Goal: Transaction & Acquisition: Purchase product/service

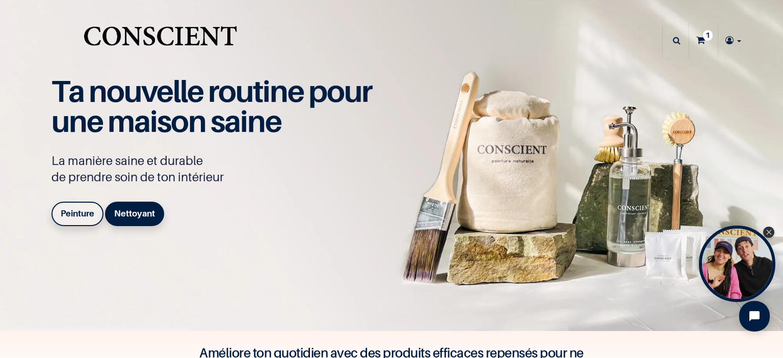
click at [700, 42] on link "1" at bounding box center [703, 40] width 29 height 36
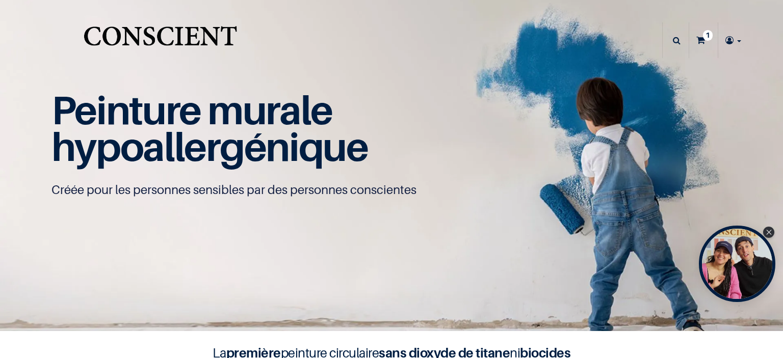
click at [698, 40] on icon at bounding box center [700, 40] width 9 height 36
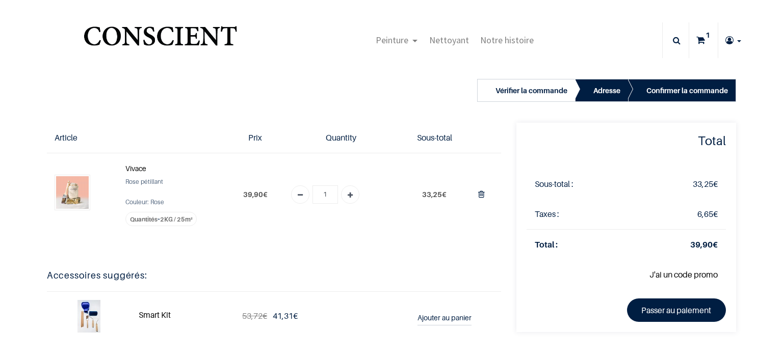
type input "[EMAIL_ADDRESS][DOMAIN_NAME]"
click at [77, 200] on img at bounding box center [72, 192] width 33 height 33
click at [129, 169] on strong "Vivace" at bounding box center [135, 168] width 21 height 9
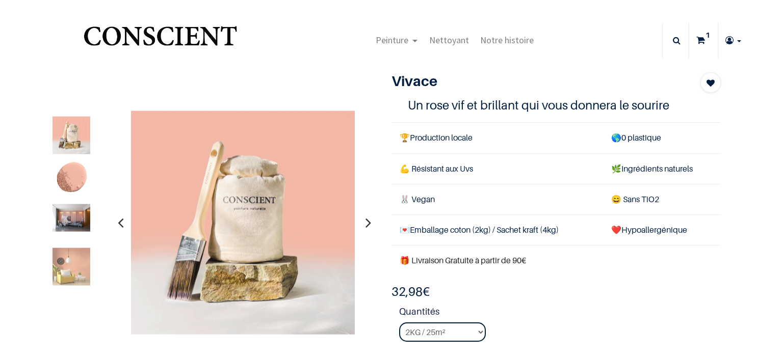
type input "lisemarieperez@hotmail.fr"
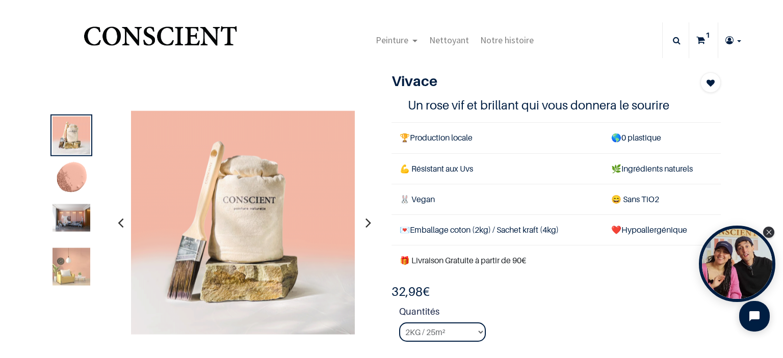
click at [82, 228] on img at bounding box center [71, 218] width 38 height 28
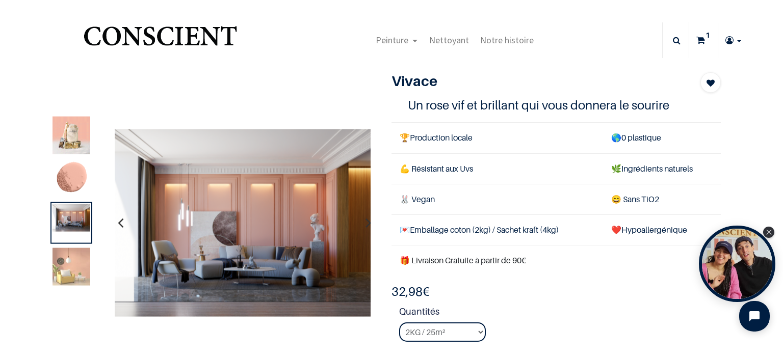
click at [79, 183] on img at bounding box center [71, 180] width 38 height 38
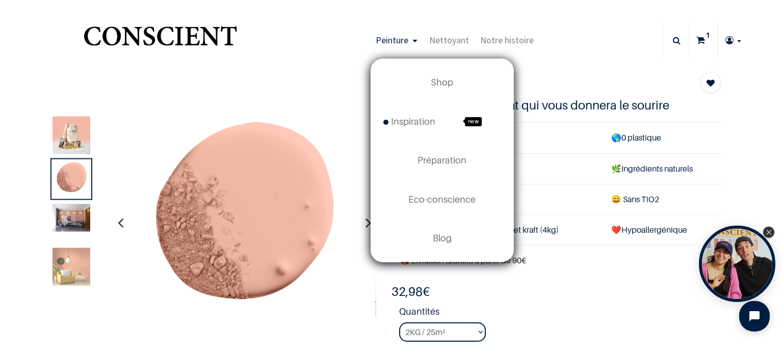
click at [408, 39] on link "Peinture" at bounding box center [397, 40] width 54 height 36
click at [406, 122] on span "Inspiration" at bounding box center [409, 121] width 52 height 11
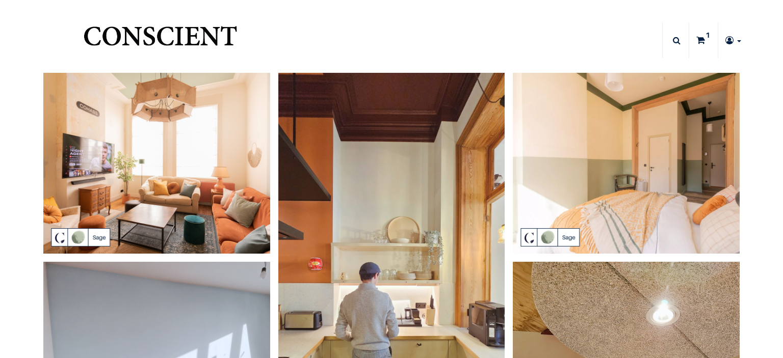
type input "[EMAIL_ADDRESS][DOMAIN_NAME]"
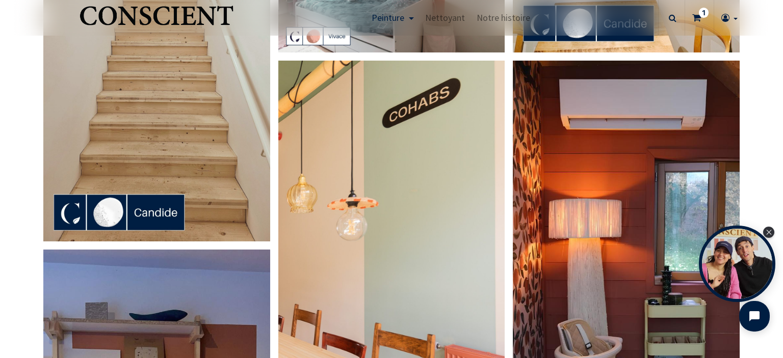
scroll to position [239, 0]
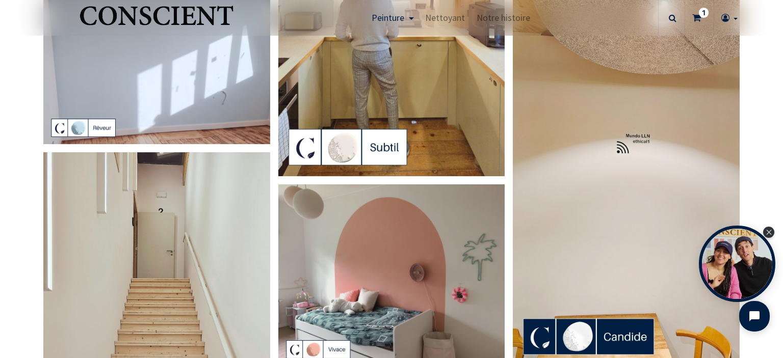
click at [390, 246] on img at bounding box center [391, 274] width 227 height 181
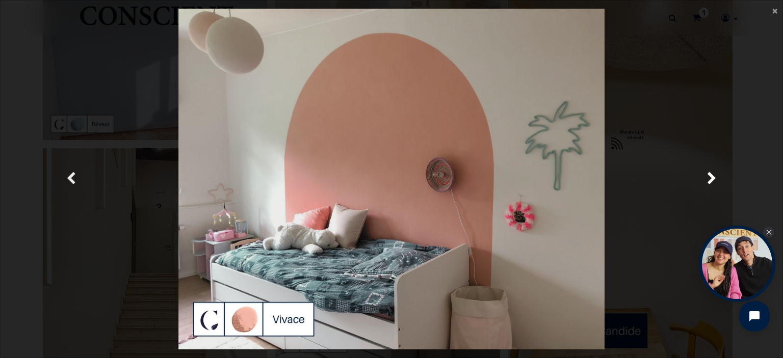
click at [69, 175] on span "Précedent" at bounding box center [71, 179] width 10 height 20
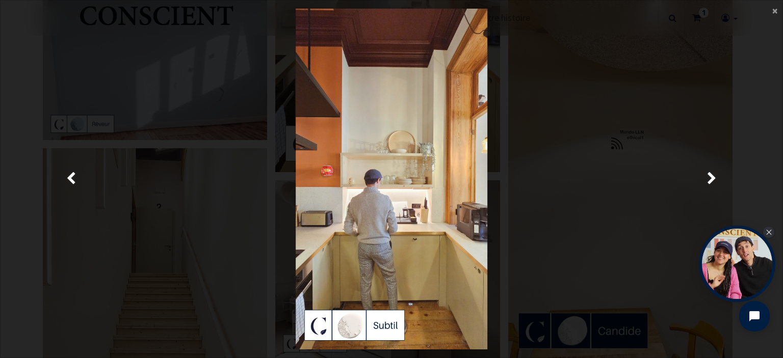
click at [0, 94] on div "× Fermer Précedent" at bounding box center [391, 179] width 783 height 358
click at [766, 10] on link "Suivante" at bounding box center [711, 179] width 113 height 341
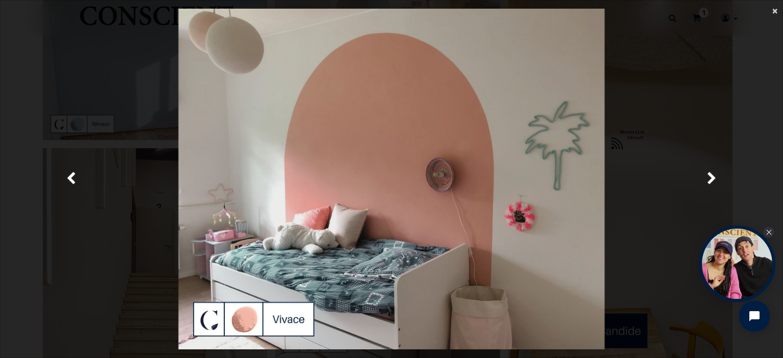
click at [774, 14] on span "×" at bounding box center [774, 11] width 5 height 14
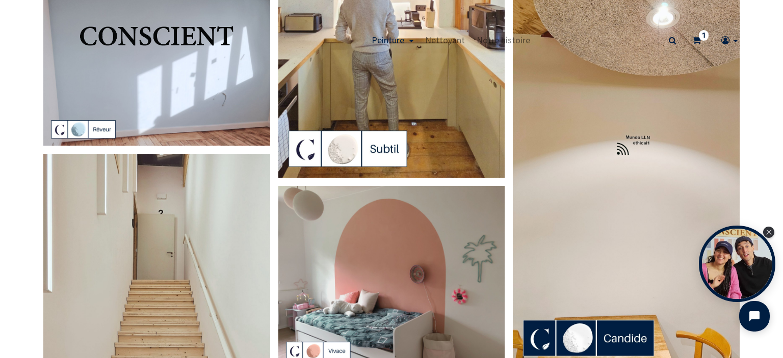
scroll to position [0, 0]
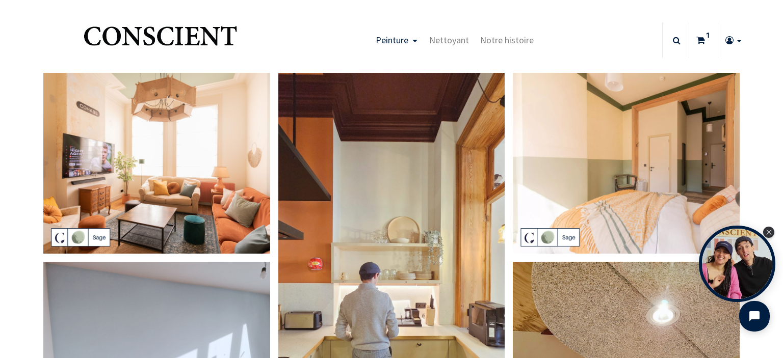
click at [699, 45] on icon at bounding box center [700, 40] width 9 height 36
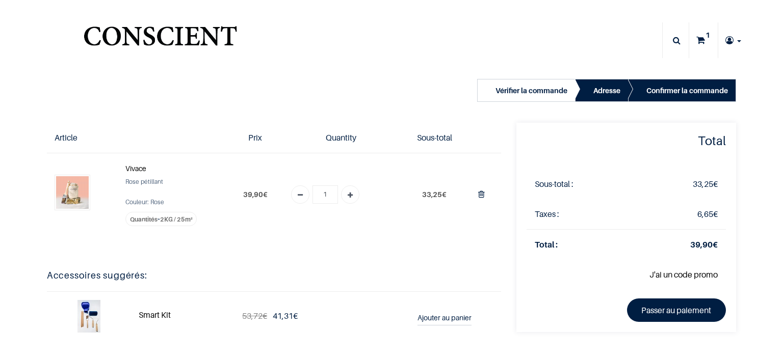
type input "[EMAIL_ADDRESS][DOMAIN_NAME]"
click at [349, 200] on icon "Add one" at bounding box center [350, 196] width 5 height 18
type input "2"
click at [298, 198] on icon "Remove one" at bounding box center [300, 196] width 5 height 18
type input "1"
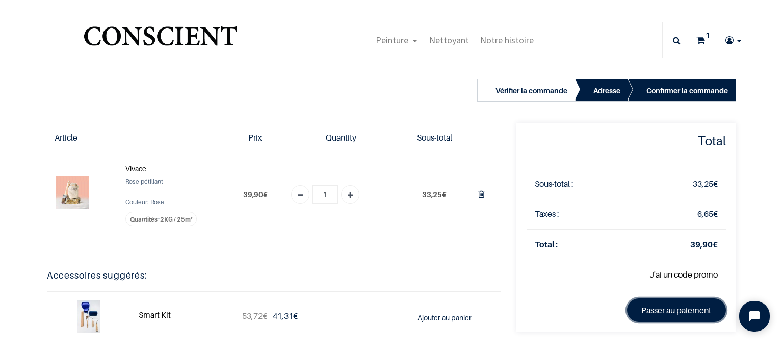
click at [681, 314] on link "Passer au paiement" at bounding box center [676, 310] width 99 height 23
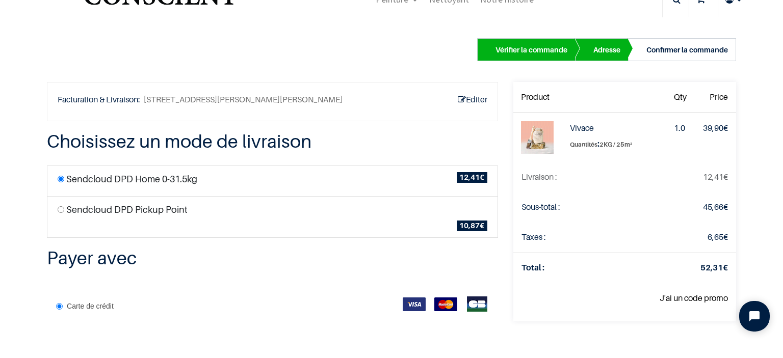
scroll to position [42, 0]
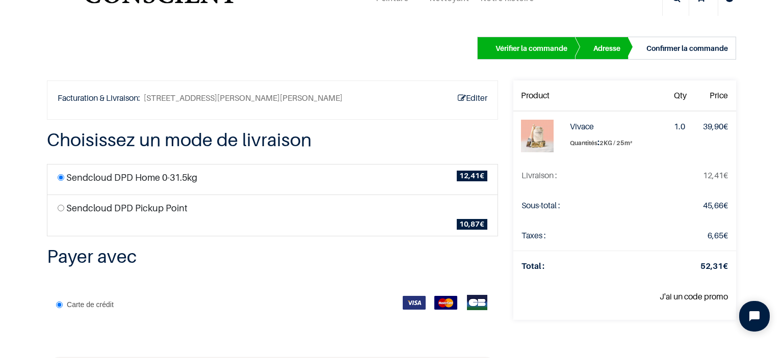
click at [59, 211] on input "radio" at bounding box center [61, 208] width 7 height 7
radio input "true"
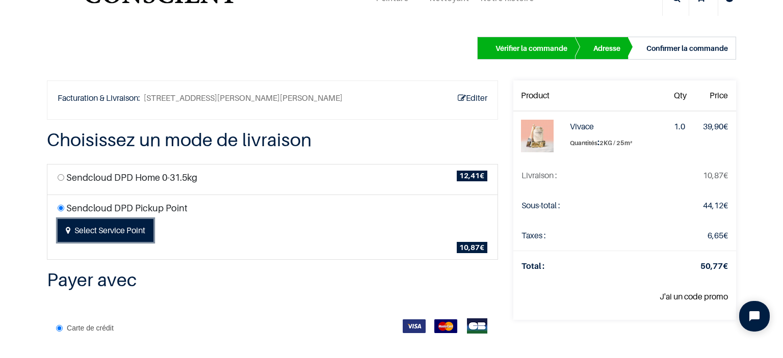
click at [110, 242] on button "Select Service Point" at bounding box center [106, 230] width 96 height 23
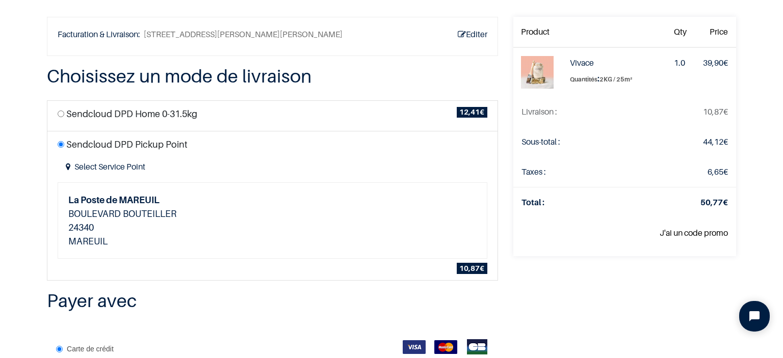
scroll to position [26, 0]
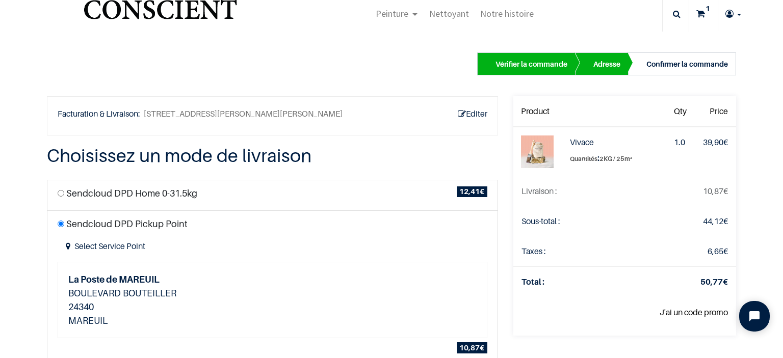
click at [179, 9] on img "Logo of Conscient" at bounding box center [160, 14] width 157 height 40
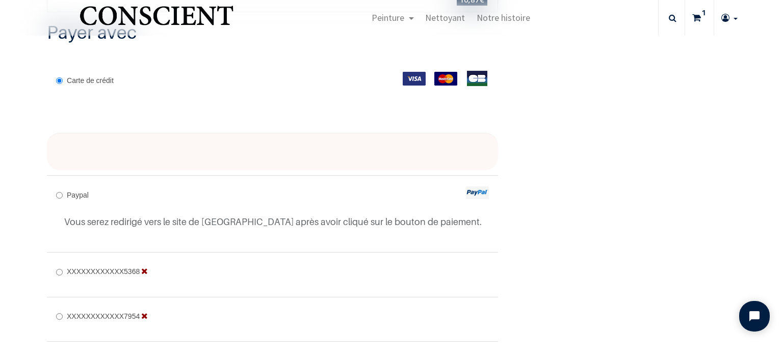
scroll to position [319, 0]
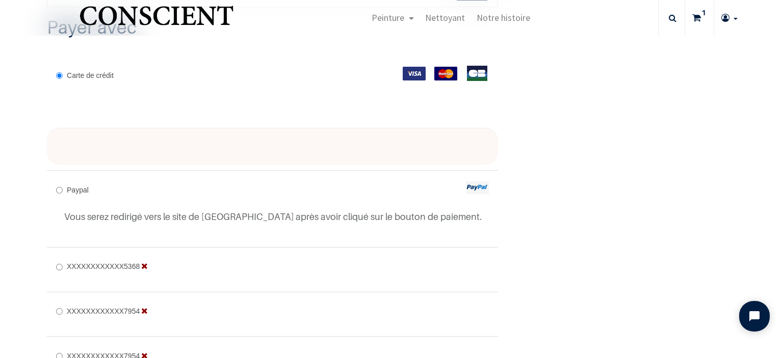
click at [363, 153] on div at bounding box center [272, 147] width 451 height 38
click at [434, 81] on img at bounding box center [445, 74] width 23 height 14
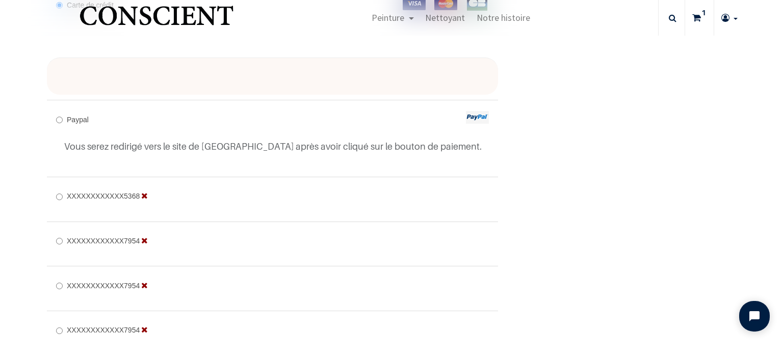
scroll to position [434, 0]
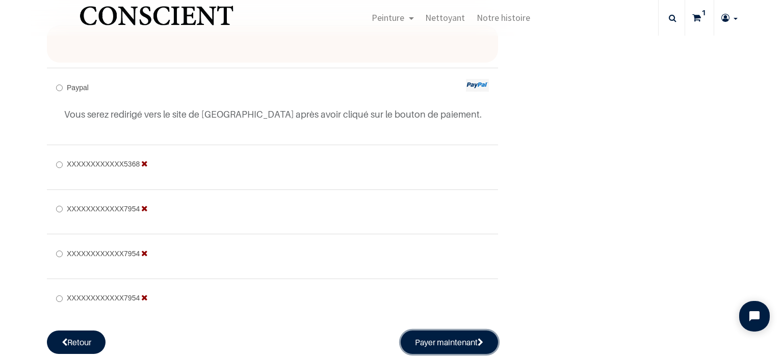
click at [444, 342] on button "Payer maintenant" at bounding box center [450, 342] width 98 height 23
radio input "true"
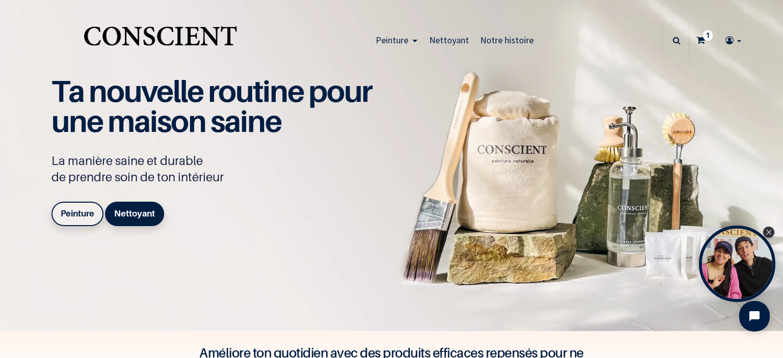
type input "[EMAIL_ADDRESS][DOMAIN_NAME]"
click at [703, 44] on link "1" at bounding box center [703, 40] width 29 height 36
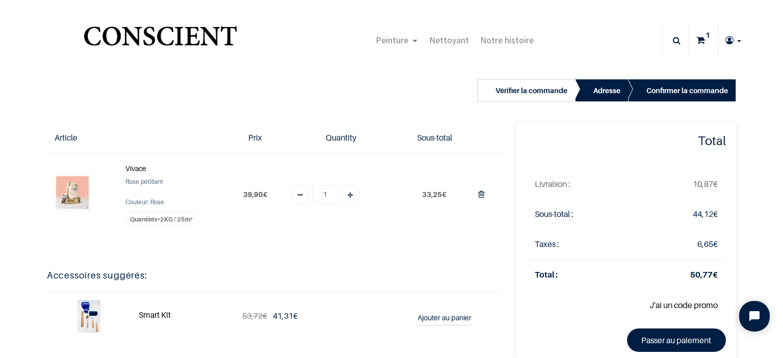
type input "[EMAIL_ADDRESS][DOMAIN_NAME]"
click at [352, 195] on link "Add one" at bounding box center [350, 194] width 18 height 18
type input "2"
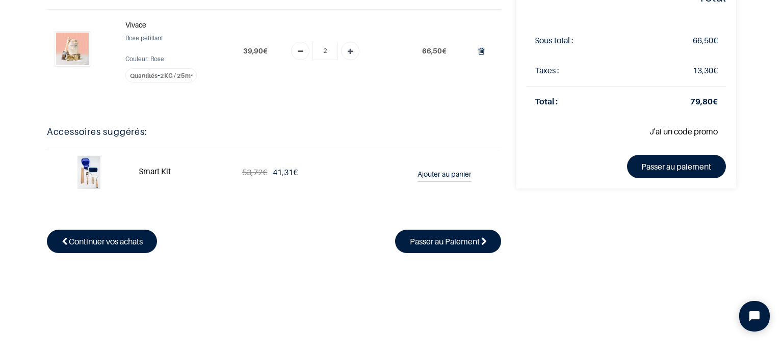
scroll to position [102, 0]
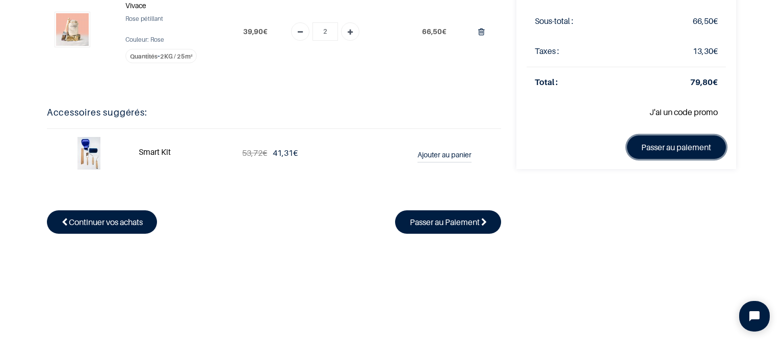
click at [658, 149] on link "Passer au paiement" at bounding box center [676, 147] width 99 height 23
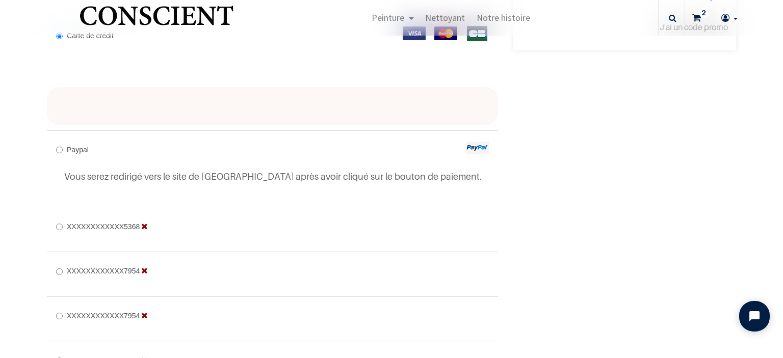
scroll to position [252, 0]
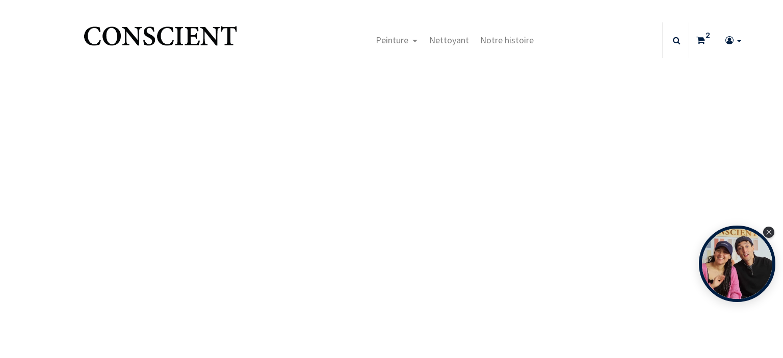
type input "[EMAIL_ADDRESS][DOMAIN_NAME]"
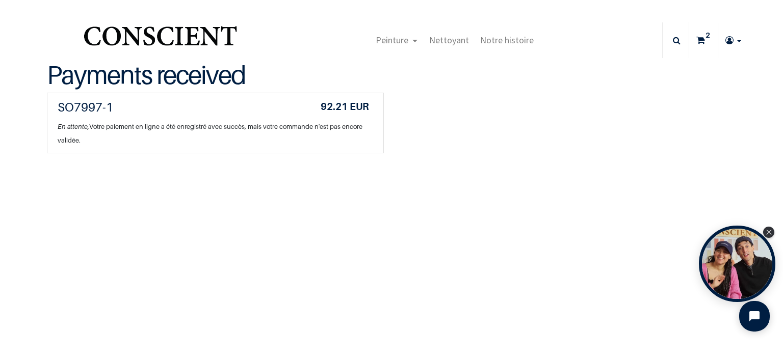
click at [696, 42] on icon at bounding box center [700, 40] width 9 height 36
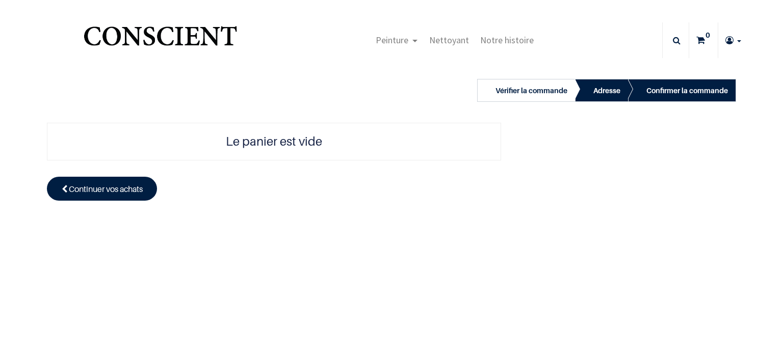
type input "[EMAIL_ADDRESS][DOMAIN_NAME]"
click at [673, 37] on icon at bounding box center [677, 40] width 8 height 36
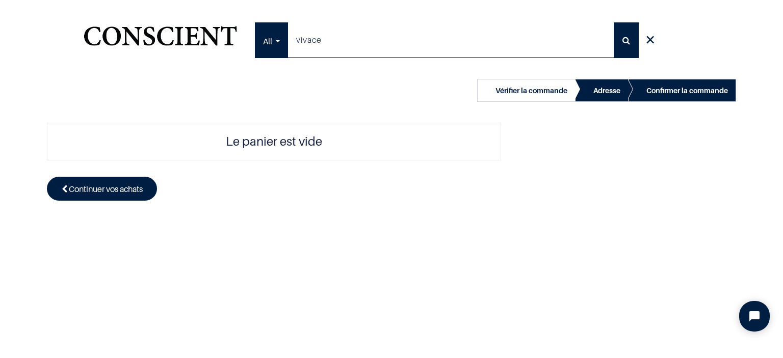
type input "vivace"
click at [614, 22] on button "Rechercher" at bounding box center [626, 40] width 25 height 36
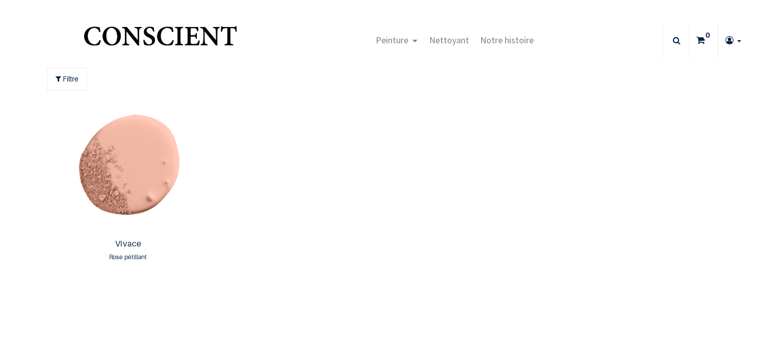
type input "[EMAIL_ADDRESS][DOMAIN_NAME]"
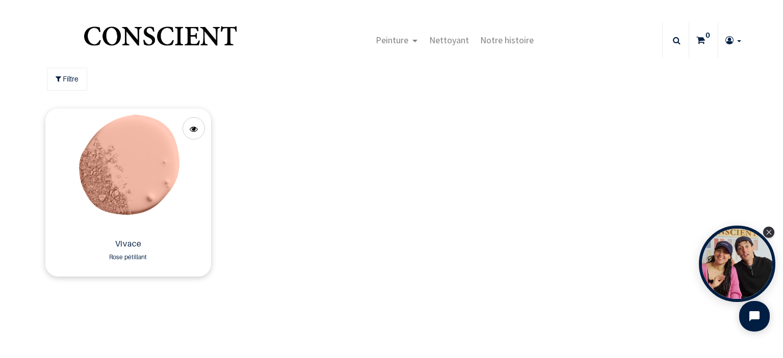
click at [144, 152] on img at bounding box center [127, 172] width 165 height 126
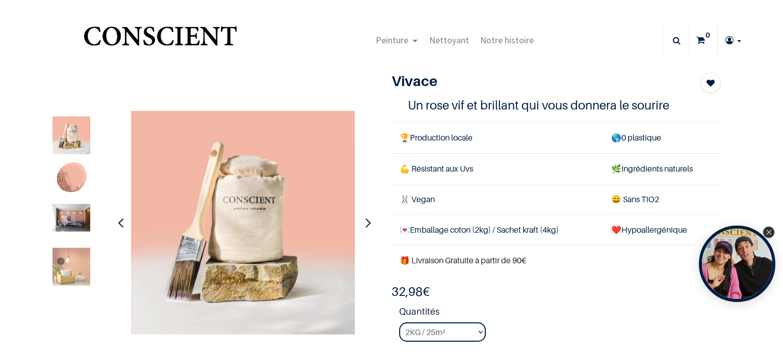
type input "[EMAIL_ADDRESS][DOMAIN_NAME]"
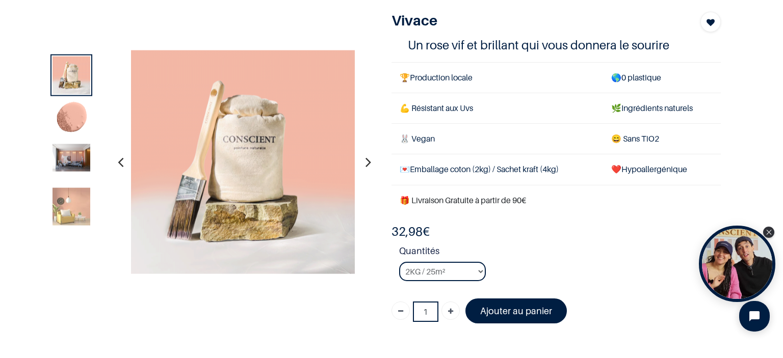
scroll to position [178, 0]
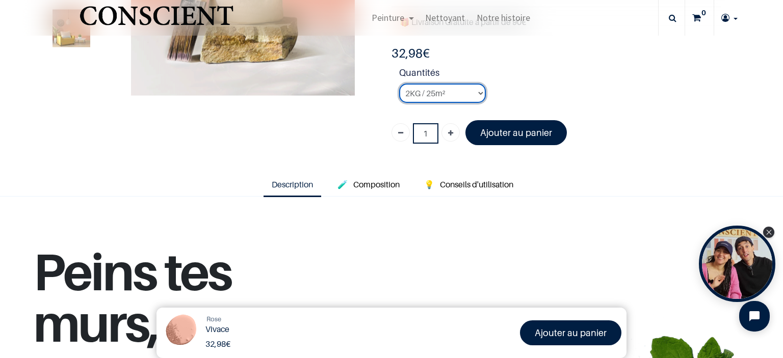
click at [447, 89] on select "2KG / 25m² 4KG / 50m² 8KG / 100m² Testeur" at bounding box center [442, 93] width 87 height 19
click at [453, 94] on select "2KG / 25m² 4KG / 50m² 8KG / 100m² Testeur" at bounding box center [442, 93] width 87 height 19
click at [399, 84] on select "2KG / 25m² 4KG / 50m² 8KG / 100m² Testeur" at bounding box center [442, 93] width 87 height 19
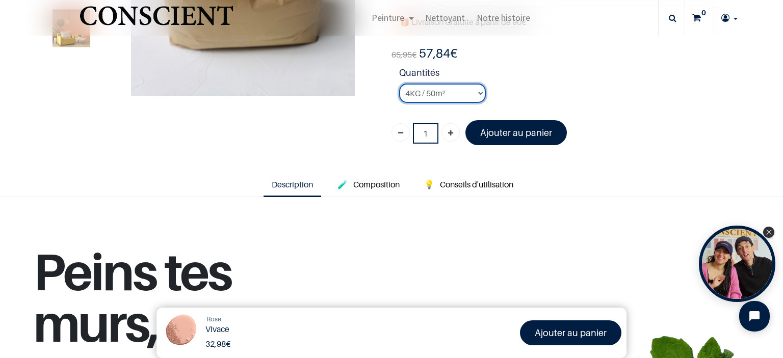
click at [446, 90] on select "2KG / 25m² 4KG / 50m² 8KG / 100m² Testeur" at bounding box center [442, 93] width 87 height 19
select select "19"
click at [399, 84] on select "2KG / 25m² 4KG / 50m² 8KG / 100m² Testeur" at bounding box center [442, 93] width 87 height 19
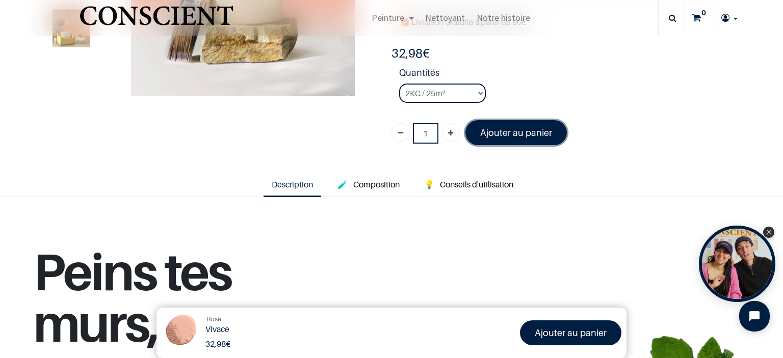
click at [526, 127] on font "Ajouter au panier" at bounding box center [516, 132] width 72 height 11
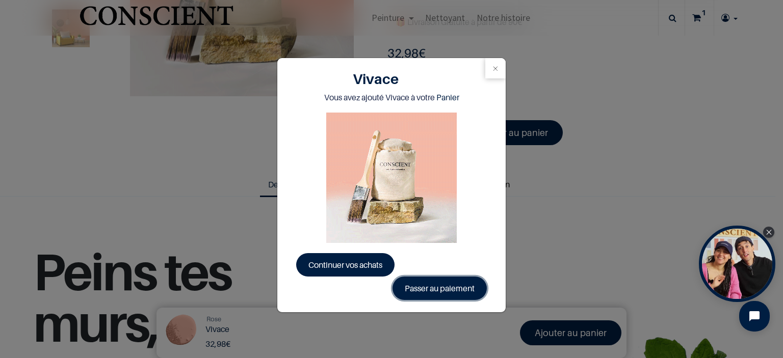
click at [428, 287] on link "Passer au paiement" at bounding box center [439, 288] width 94 height 23
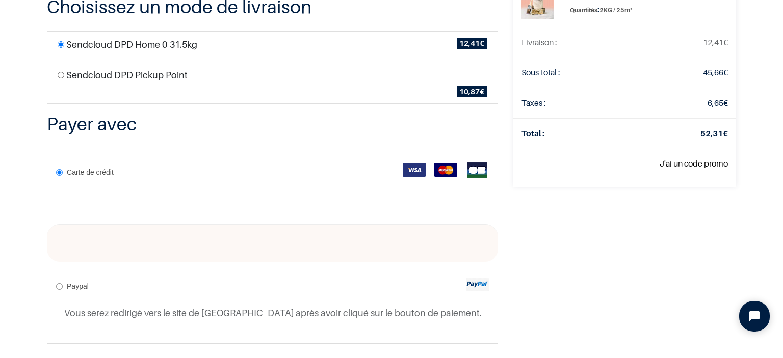
scroll to position [121, 0]
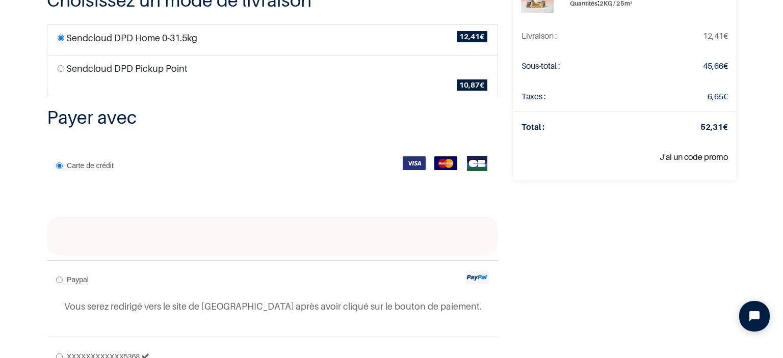
click at [133, 75] on label "Sendcloud DPD Pickup Point" at bounding box center [126, 69] width 121 height 14
radio input "true"
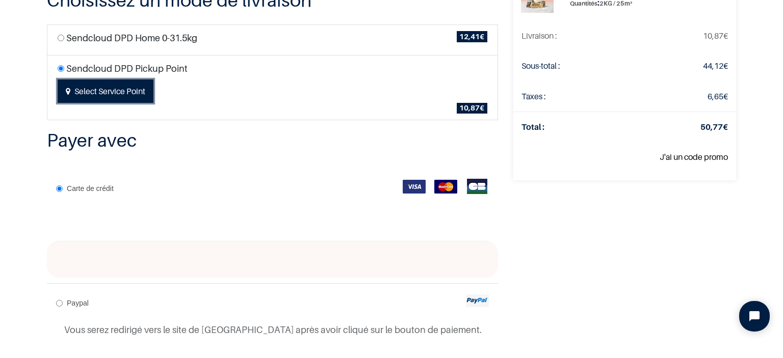
click at [98, 103] on button "Select Service Point" at bounding box center [106, 90] width 96 height 23
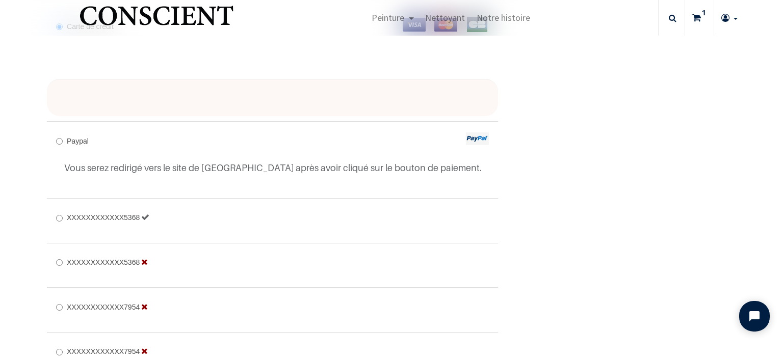
scroll to position [369, 0]
click at [305, 78] on div "Carte de crédit" at bounding box center [272, 42] width 451 height 71
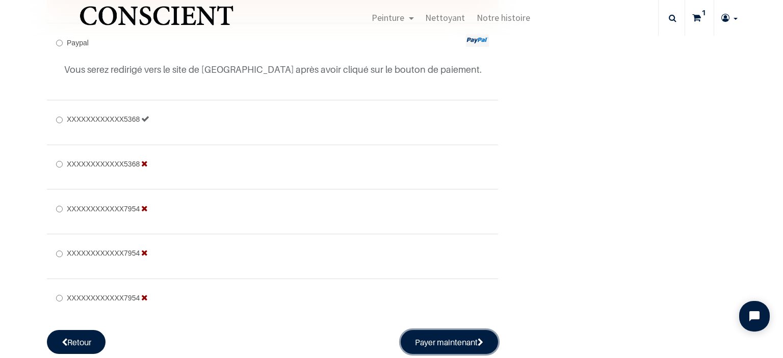
click at [428, 343] on button "Payer maintenant" at bounding box center [450, 341] width 98 height 23
radio input "true"
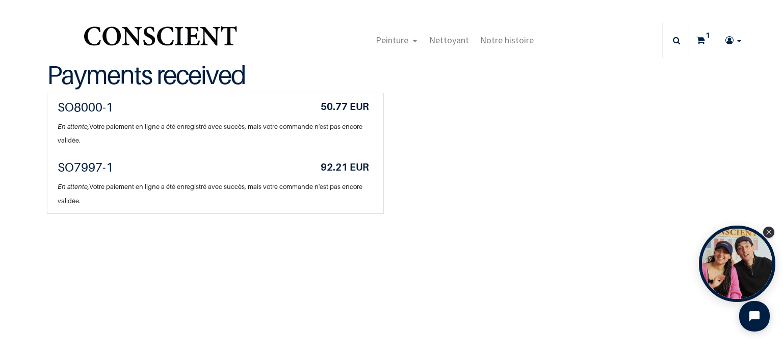
click at [242, 187] on span "En attente, Votre paiement en ligne a été enregistré avec succès, mais votre co…" at bounding box center [210, 193] width 305 height 21
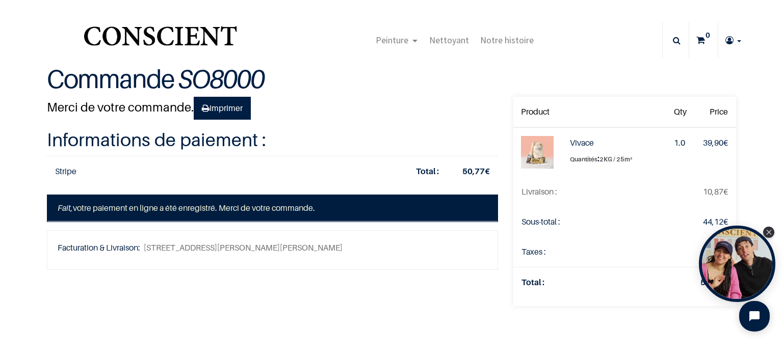
type input "[EMAIL_ADDRESS][DOMAIN_NAME]"
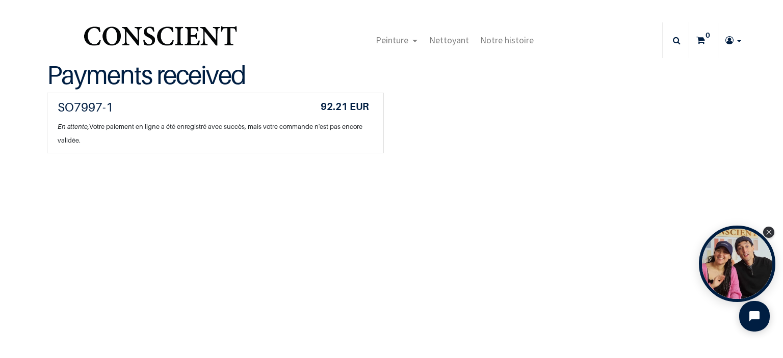
click at [203, 111] on h4 "SO7997-1 92.21 EUR" at bounding box center [215, 107] width 315 height 16
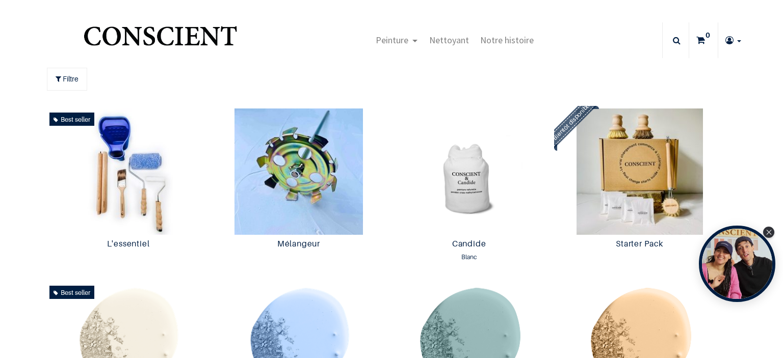
type input "[EMAIL_ADDRESS][DOMAIN_NAME]"
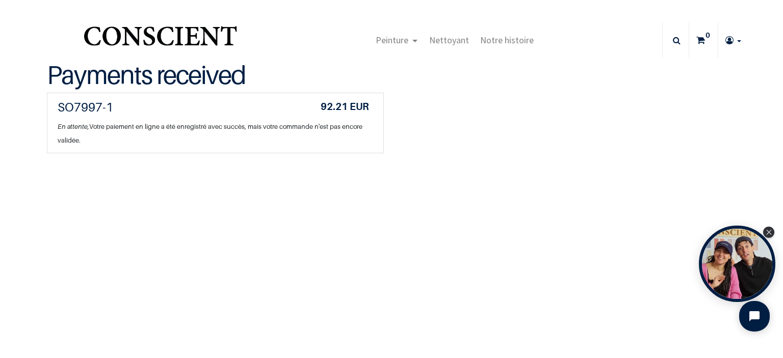
click at [277, 130] on link "SO7997-1 92.21 EUR En attente, Votre paiement en ligne a été enregistré avec su…" at bounding box center [215, 123] width 337 height 61
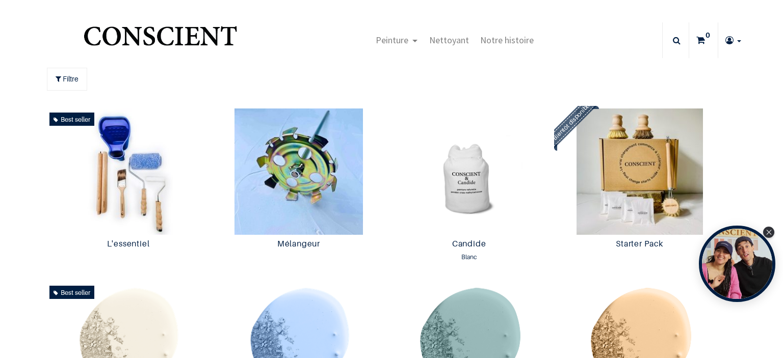
type input "[EMAIL_ADDRESS][DOMAIN_NAME]"
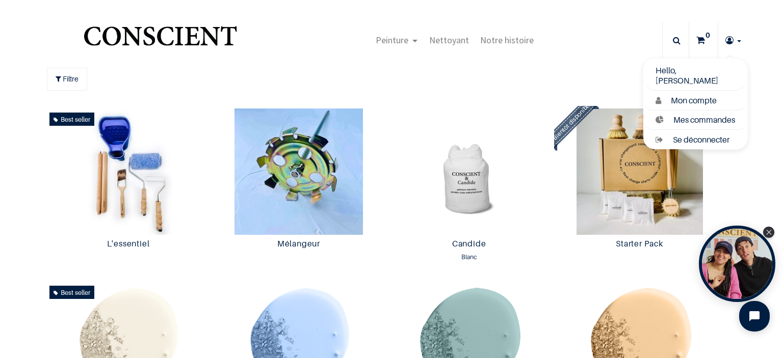
click at [725, 46] on icon at bounding box center [729, 40] width 8 height 36
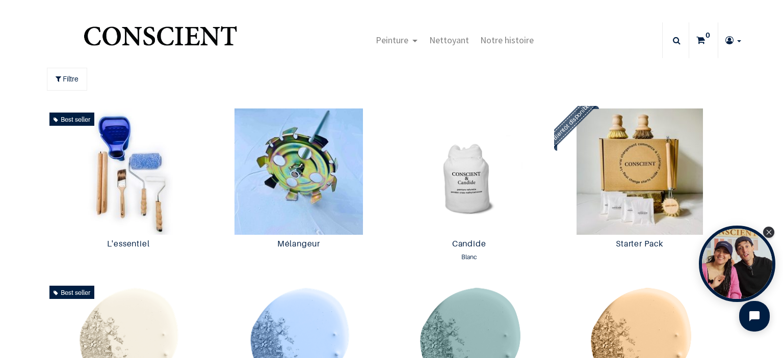
click at [725, 38] on icon at bounding box center [729, 40] width 8 height 36
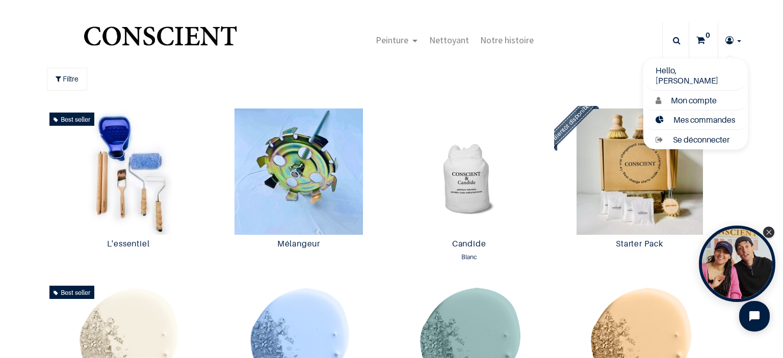
click at [701, 116] on span "Mes commandes" at bounding box center [704, 120] width 62 height 10
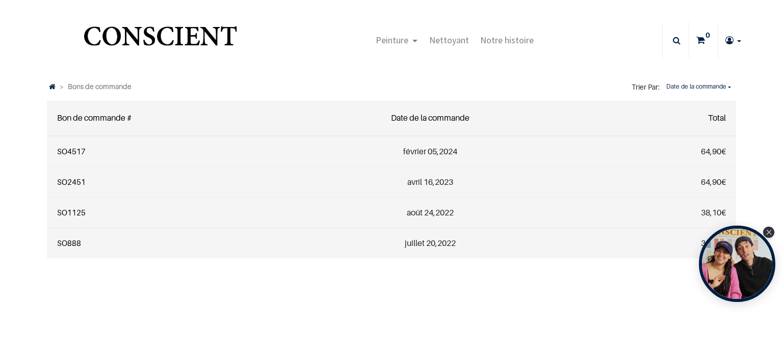
type input "[EMAIL_ADDRESS][DOMAIN_NAME]"
click at [767, 232] on icon "Close Tolstoy widget" at bounding box center [769, 231] width 6 height 5
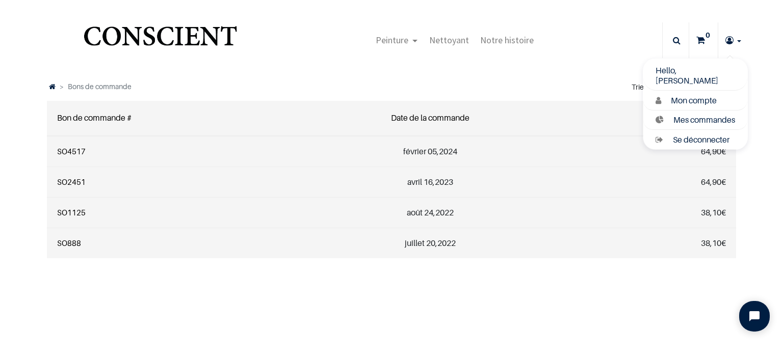
click at [720, 40] on link at bounding box center [733, 40] width 30 height 36
click at [683, 100] on span "Mon compte" at bounding box center [694, 100] width 46 height 10
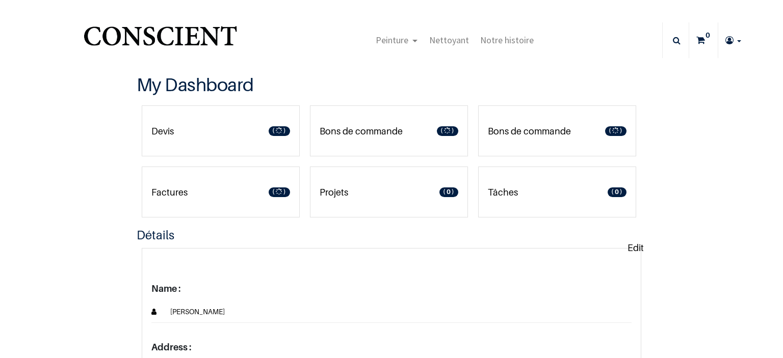
type input "[EMAIL_ADDRESS][DOMAIN_NAME]"
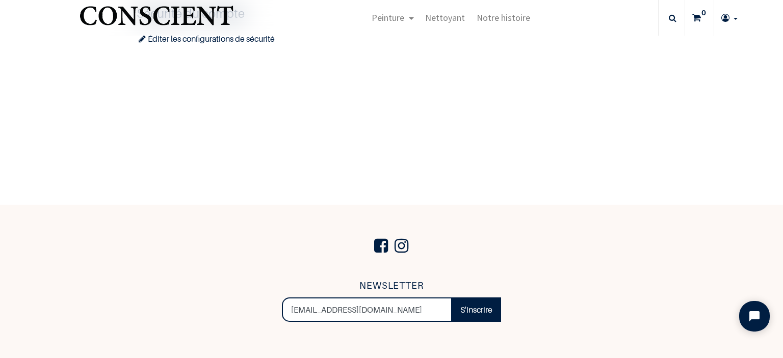
scroll to position [689, 0]
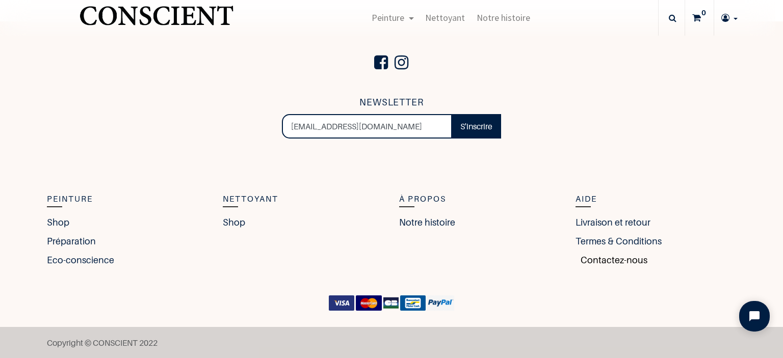
click at [597, 257] on link "Contactez-nous" at bounding box center [611, 260] width 72 height 14
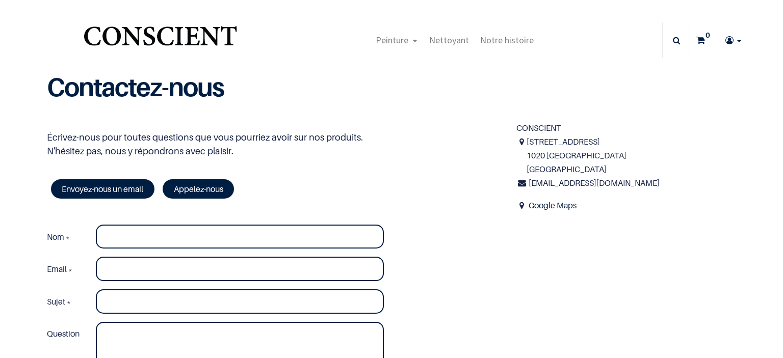
type input "[EMAIL_ADDRESS][DOMAIN_NAME]"
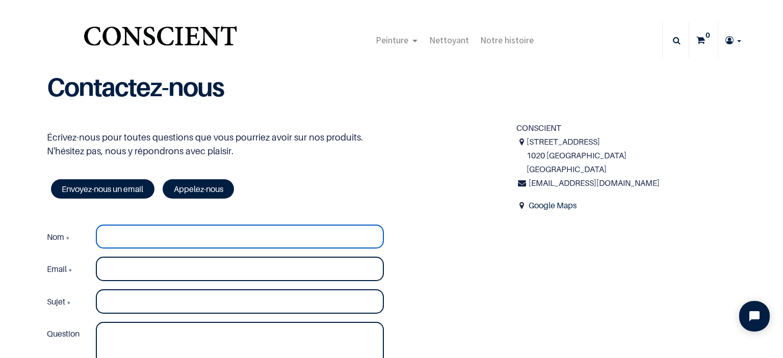
click at [307, 246] on input "Nom *" at bounding box center [240, 237] width 288 height 24
type input "e"
type input "perez"
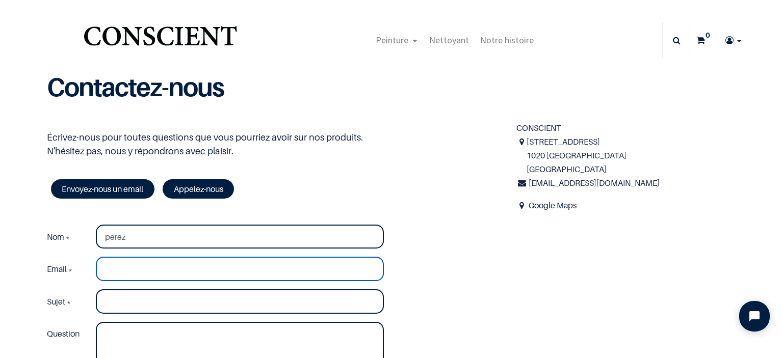
click at [232, 275] on input "Email *" at bounding box center [240, 269] width 288 height 24
type input "[EMAIL_ADDRESS][DOMAIN_NAME]"
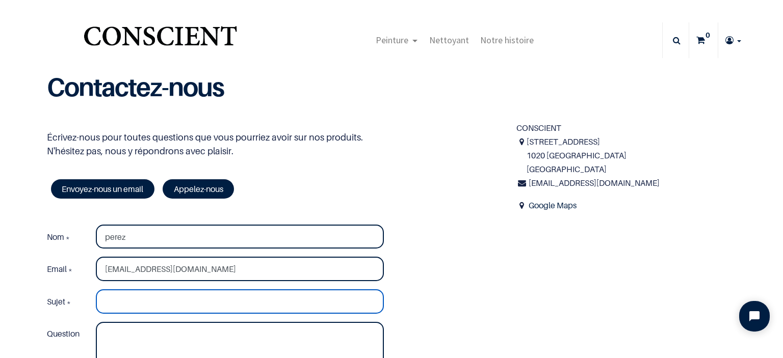
click at [192, 308] on input "Sujet *" at bounding box center [240, 301] width 288 height 24
type input "erreur commande"
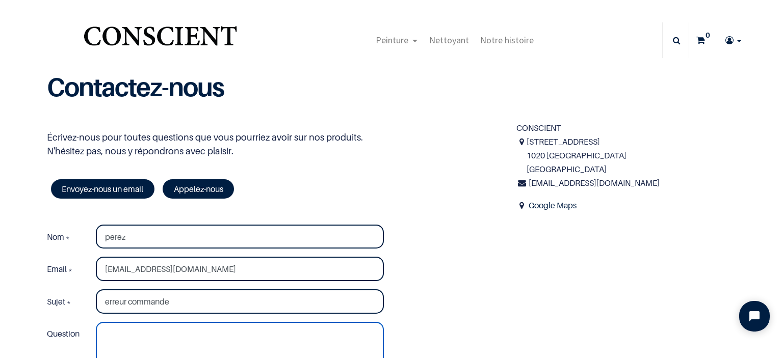
click at [166, 344] on textarea "Question" at bounding box center [240, 347] width 288 height 50
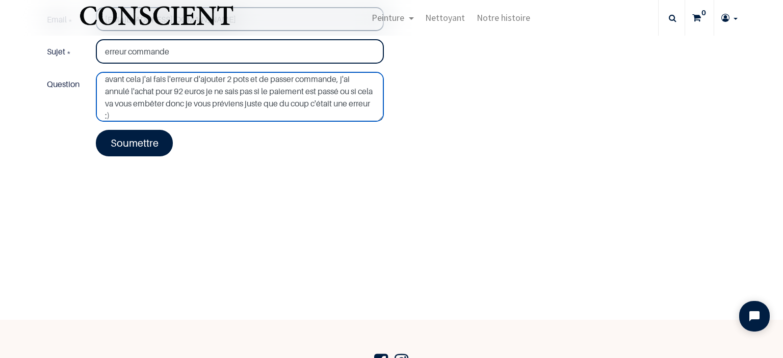
scroll to position [67, 0]
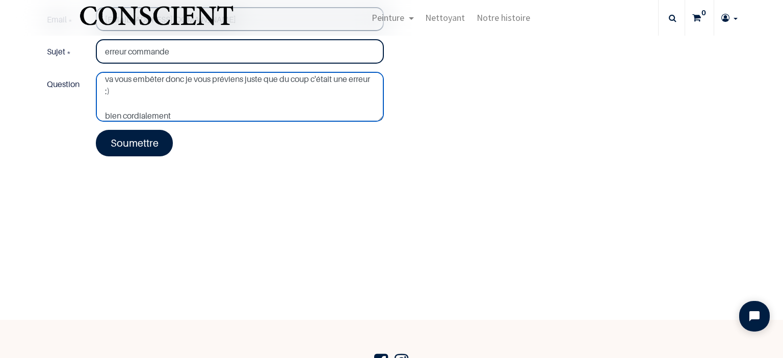
type textarea "Bonjour, J'ai commandé 2kilos de peinture vivace pour 50 euros et c'est ok, mai…"
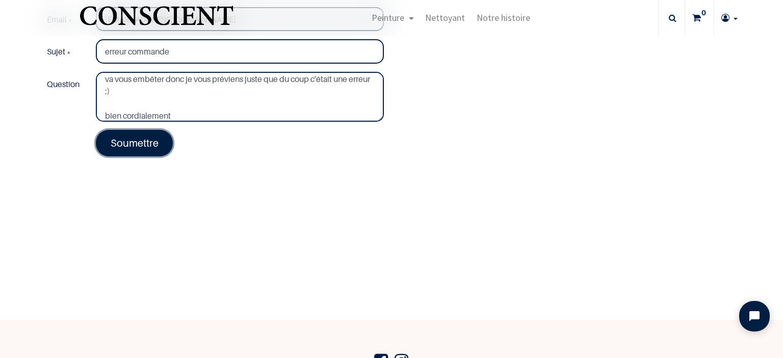
click at [148, 146] on link "Soumettre" at bounding box center [134, 143] width 77 height 26
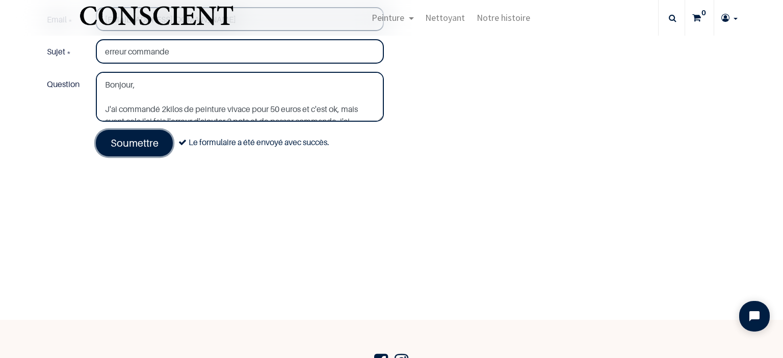
scroll to position [0, 0]
